Goal: Information Seeking & Learning: Learn about a topic

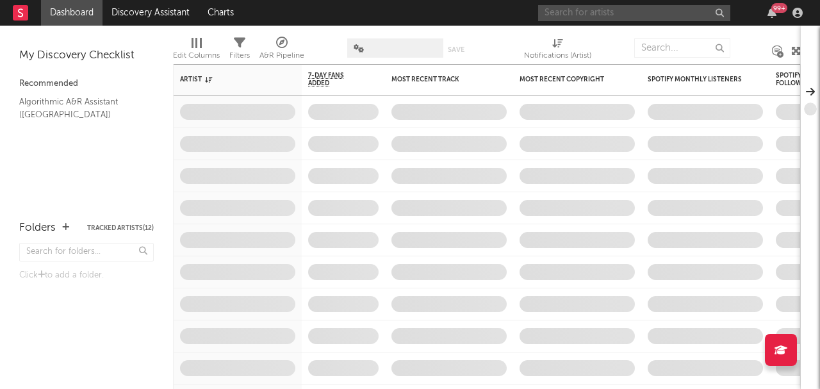
click at [642, 18] on input "text" at bounding box center [634, 13] width 192 height 16
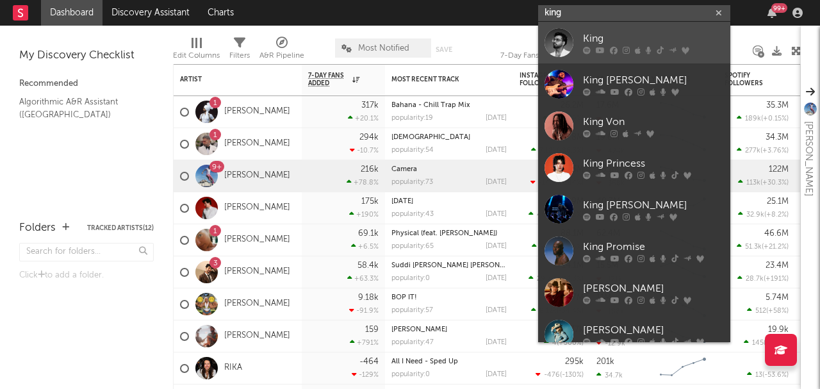
type input "king"
click at [611, 47] on icon at bounding box center [614, 50] width 8 height 8
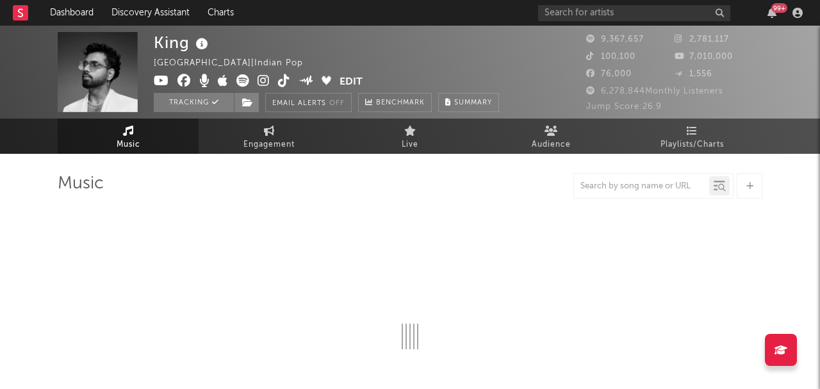
select select "6m"
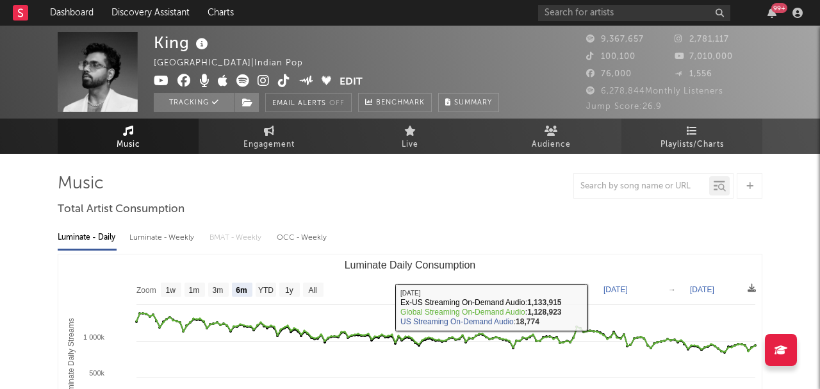
click at [684, 122] on link "Playlists/Charts" at bounding box center [691, 136] width 141 height 35
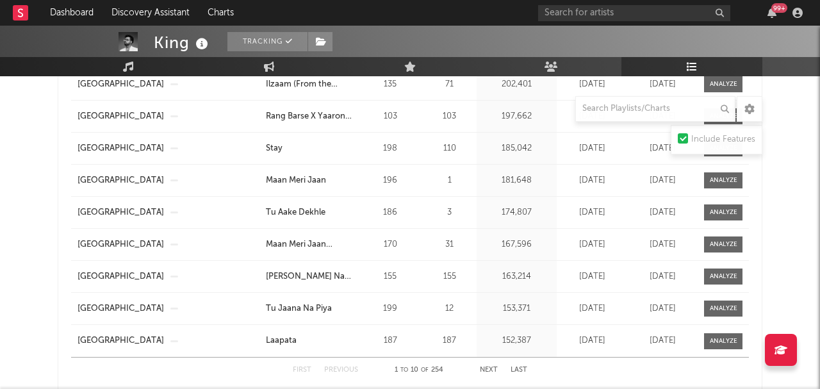
scroll to position [1128, 0]
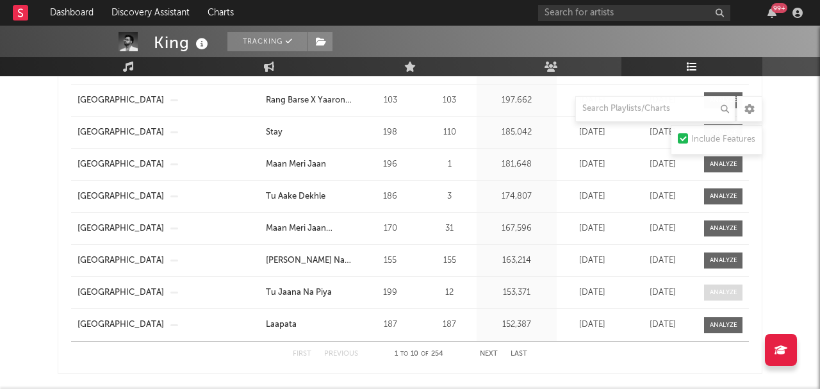
click at [719, 295] on div at bounding box center [724, 293] width 28 height 10
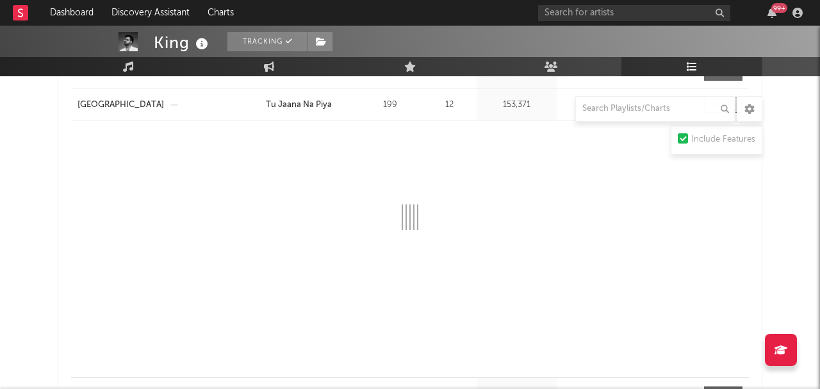
scroll to position [1327, 0]
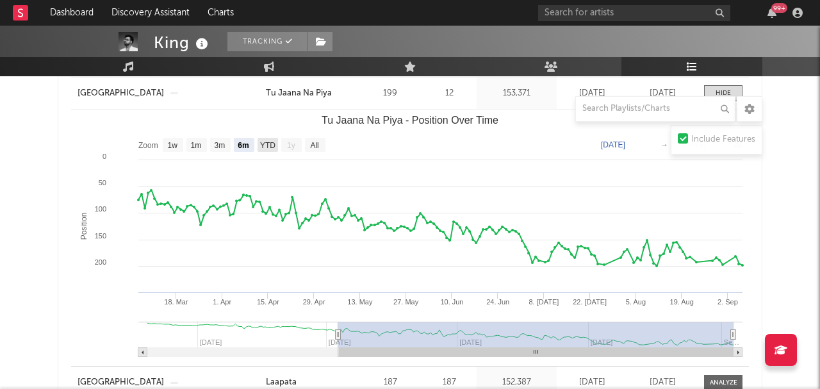
click at [271, 149] on rect "Tu Jaana Na Piya - Position Over Time" at bounding box center [268, 145] width 21 height 14
select select "YTD"
type input "[DATE]"
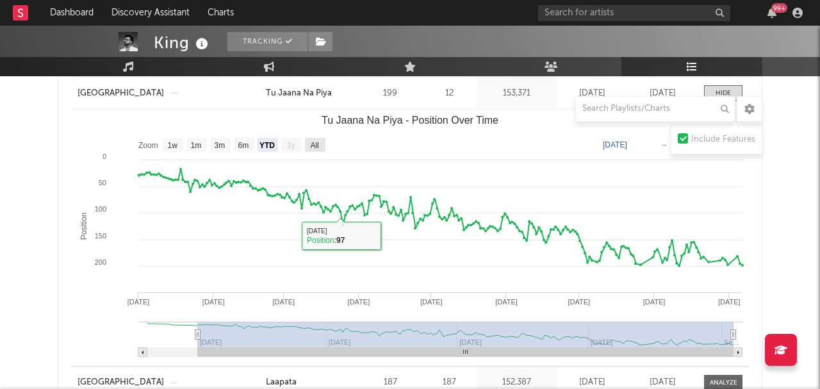
click at [321, 149] on rect "Tu Jaana Na Piya - Position Over Time" at bounding box center [315, 145] width 21 height 14
select select "All"
type input "[DATE]"
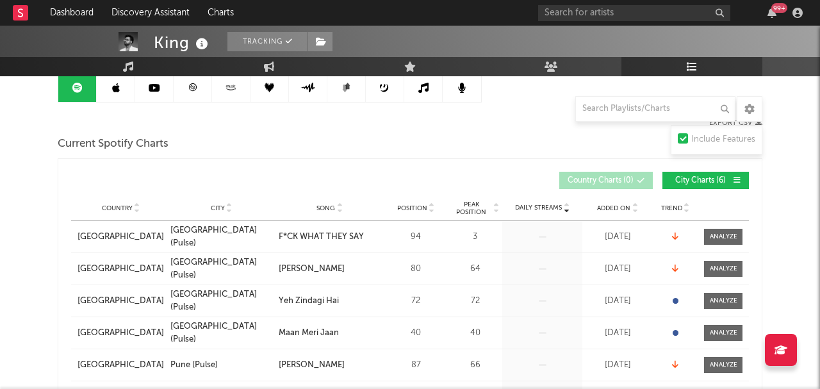
scroll to position [78, 0]
